Goal: Find specific page/section: Find specific page/section

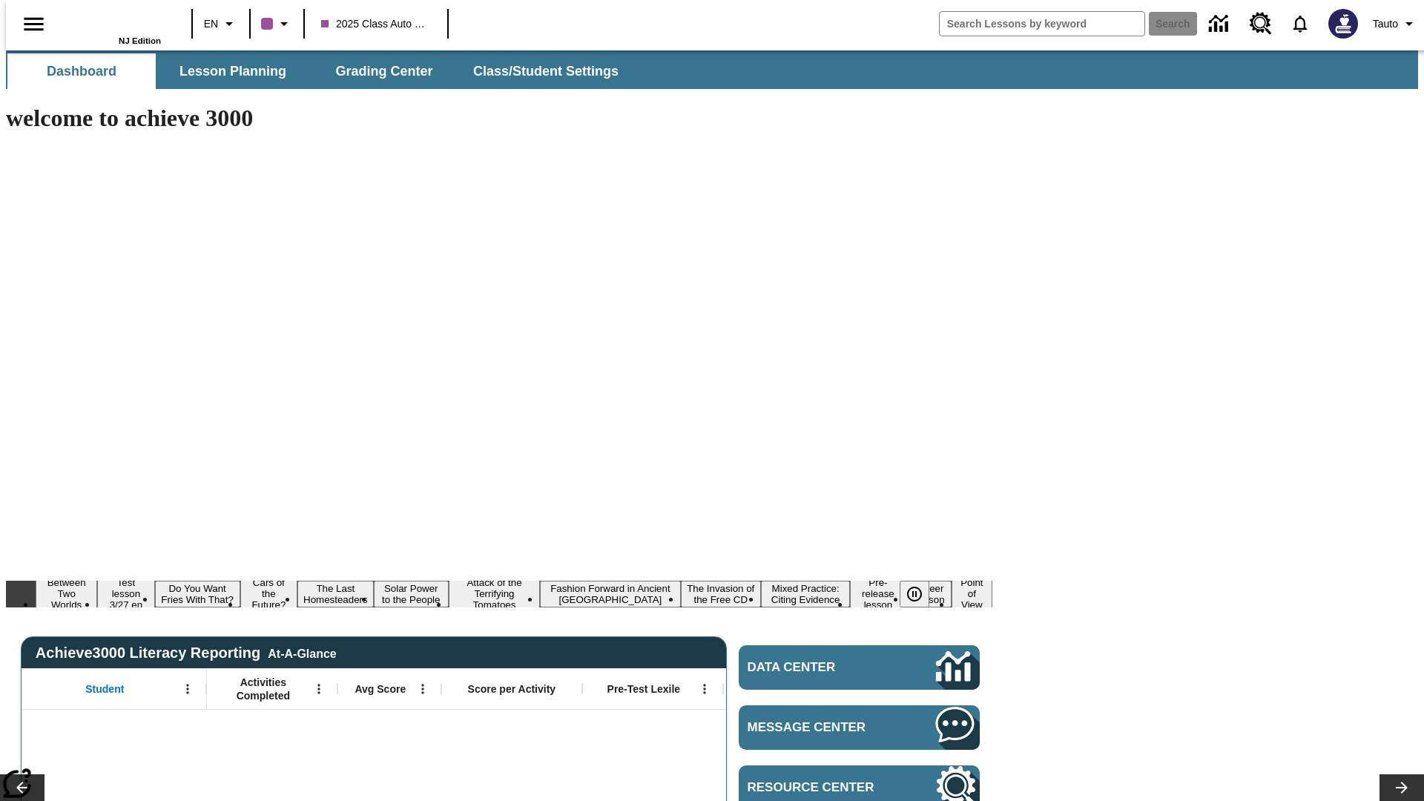
type input "-1"
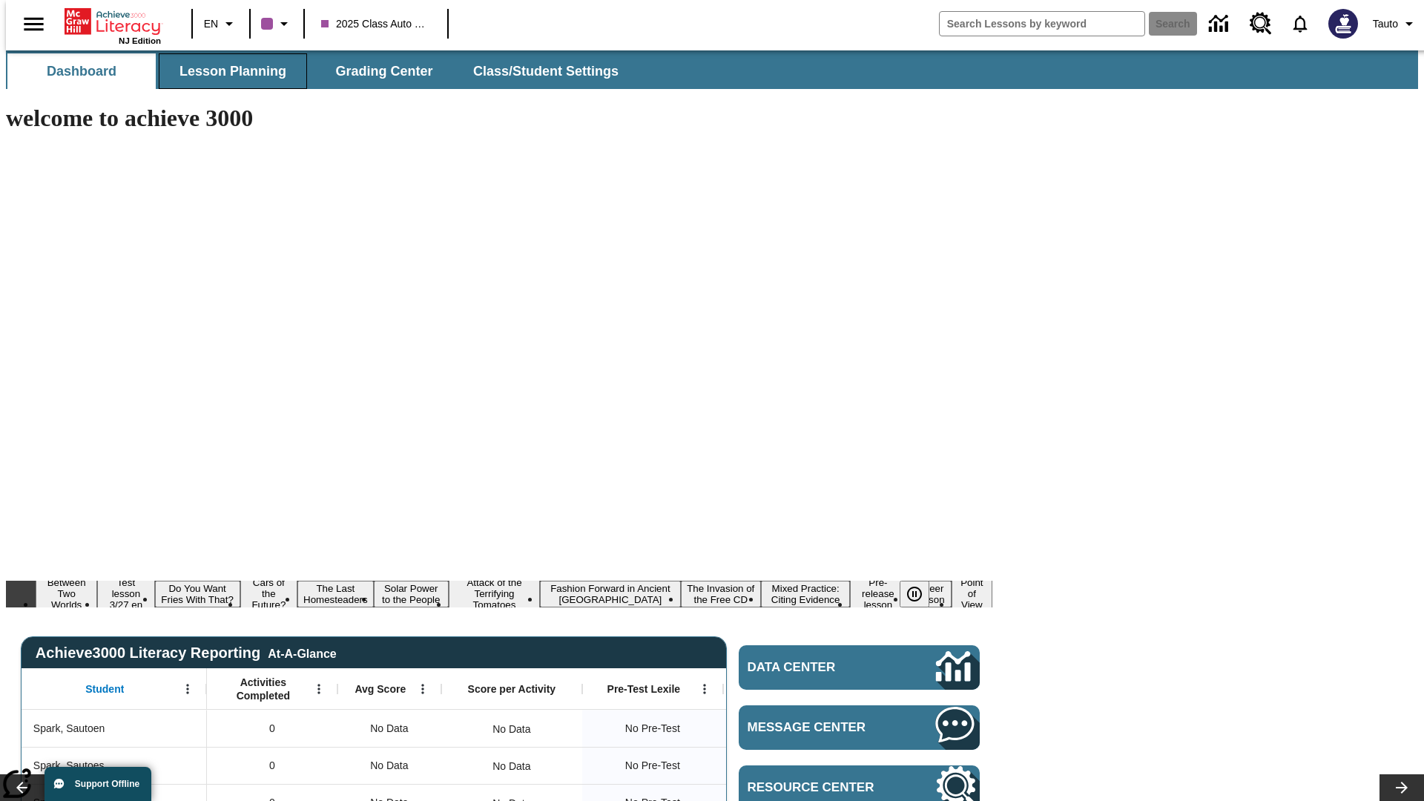
click at [227, 71] on span "Lesson Planning" at bounding box center [232, 71] width 107 height 17
